Goal: Task Accomplishment & Management: Complete application form

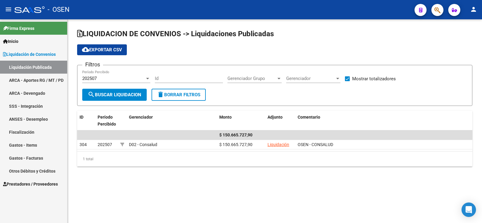
click at [35, 182] on span "Prestadores / Proveedores" at bounding box center [30, 184] width 55 height 7
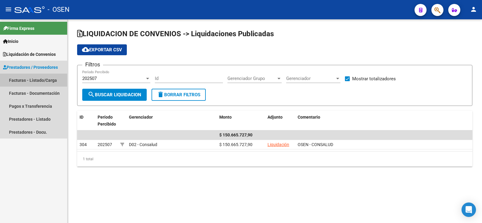
click at [22, 81] on link "Facturas - Listado/Carga" at bounding box center [33, 80] width 67 height 13
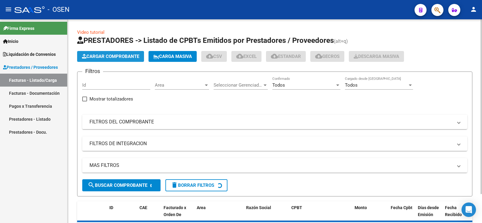
click at [110, 57] on span "Cargar Comprobante" at bounding box center [110, 56] width 57 height 5
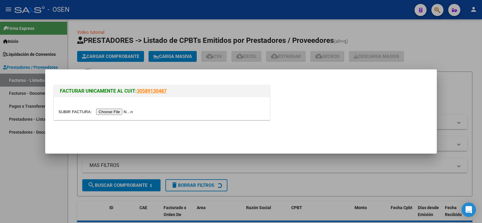
click at [112, 112] on input "file" at bounding box center [96, 112] width 76 height 6
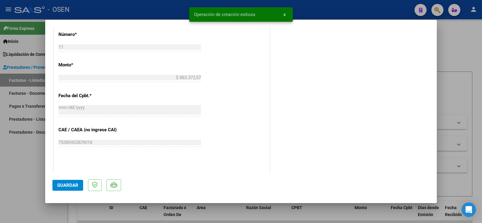
scroll to position [241, 0]
click at [75, 185] on span "Guardar" at bounding box center [67, 184] width 21 height 5
click at [43, 180] on div at bounding box center [241, 111] width 482 height 223
type input "$ 0,00"
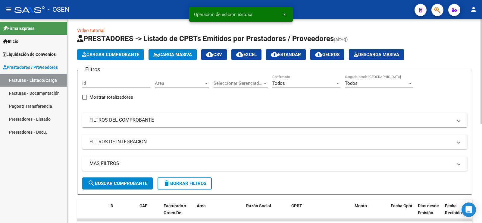
scroll to position [0, 0]
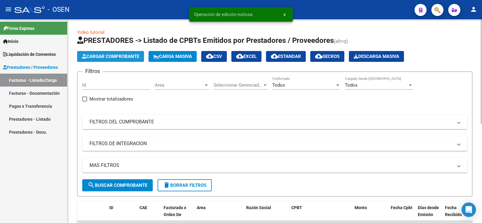
click at [118, 52] on button "Cargar Comprobante" at bounding box center [110, 56] width 67 height 11
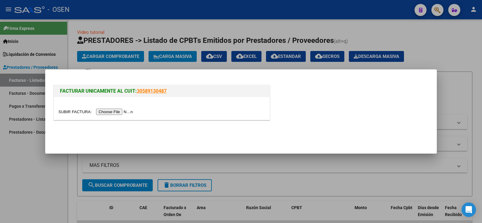
click at [113, 112] on input "file" at bounding box center [96, 112] width 76 height 6
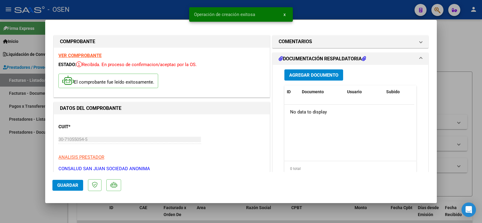
click at [76, 183] on span "Guardar" at bounding box center [67, 184] width 21 height 5
click at [18, 164] on div at bounding box center [241, 111] width 482 height 223
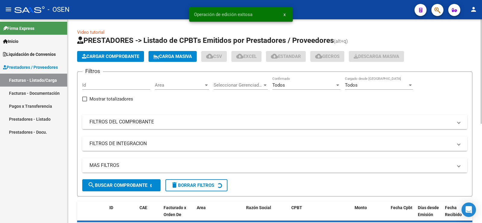
scroll to position [60, 0]
